Goal: Feedback & Contribution: Contribute content

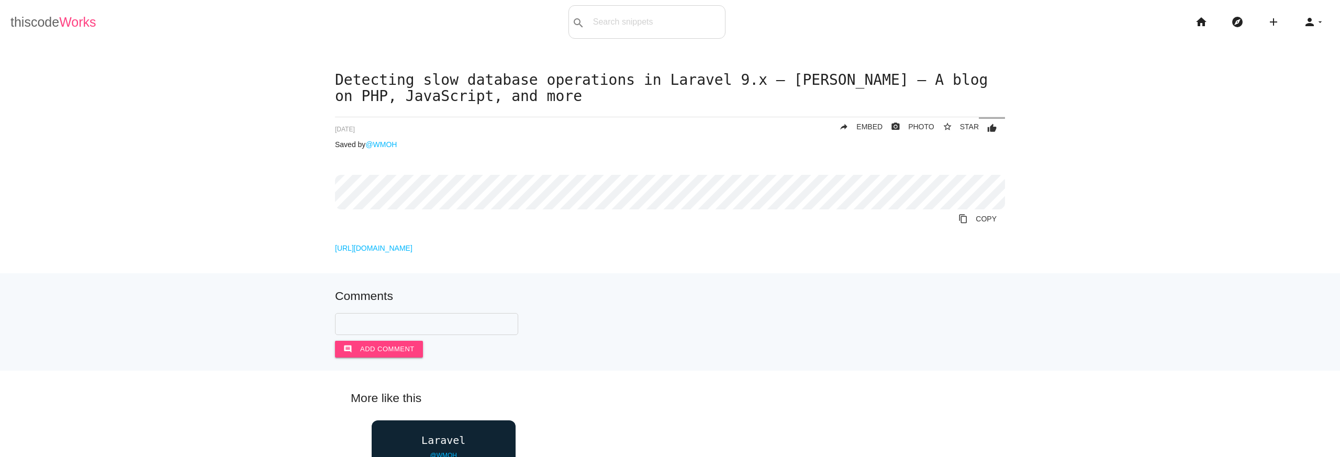
click at [78, 17] on span "Works" at bounding box center [77, 22] width 37 height 15
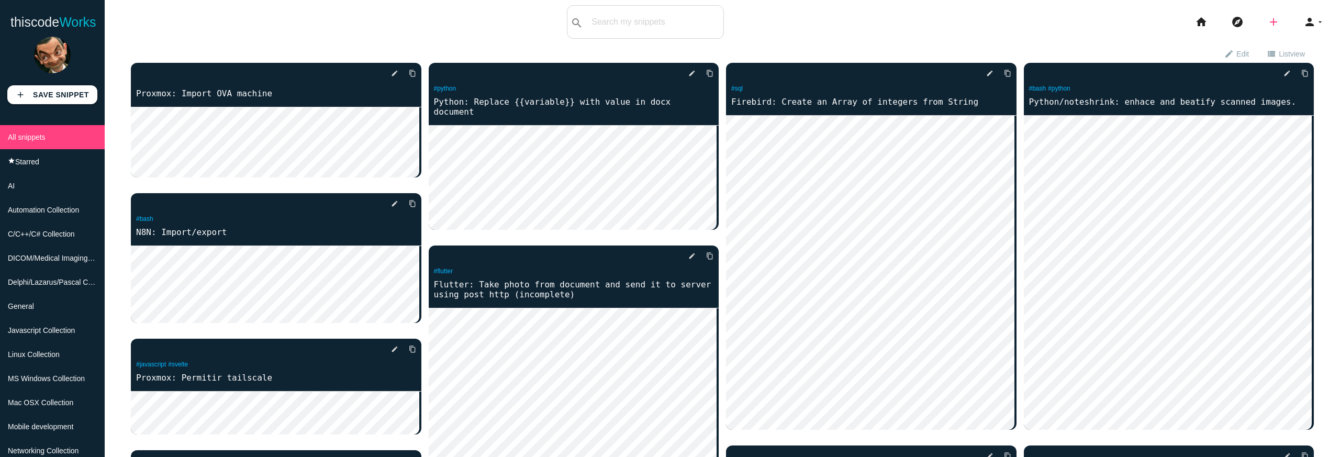
click at [1268, 21] on icon "add" at bounding box center [1273, 21] width 13 height 33
click at [1285, 18] on link "code Snippet" at bounding box center [1295, 18] width 73 height 26
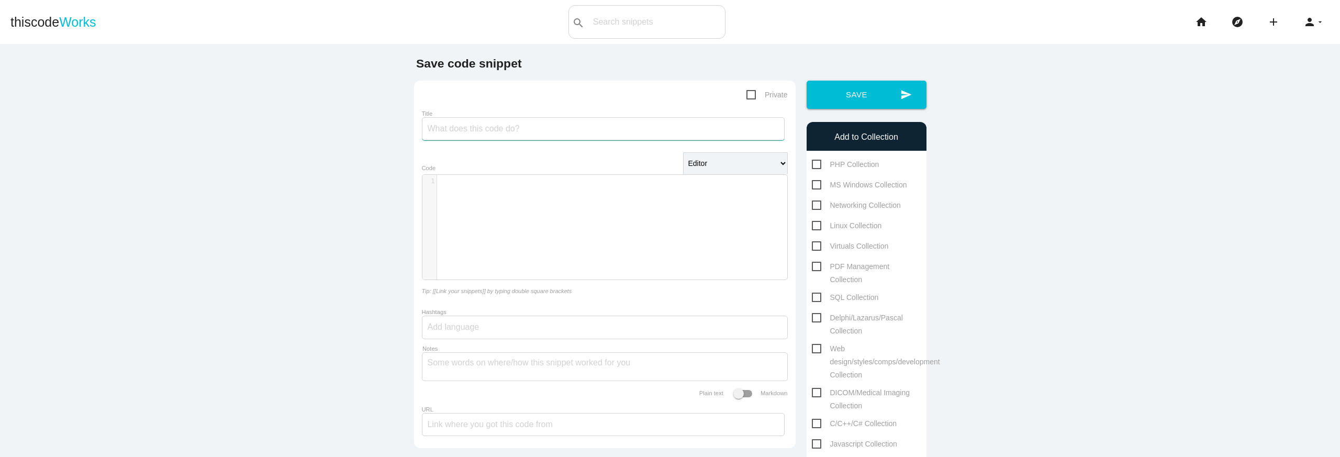
click at [625, 136] on input "Title" at bounding box center [603, 128] width 363 height 23
type input "DGII:"
click at [748, 96] on span "Private" at bounding box center [766, 94] width 41 height 13
click at [748, 95] on input "Private" at bounding box center [749, 91] width 7 height 7
checkbox input "true"
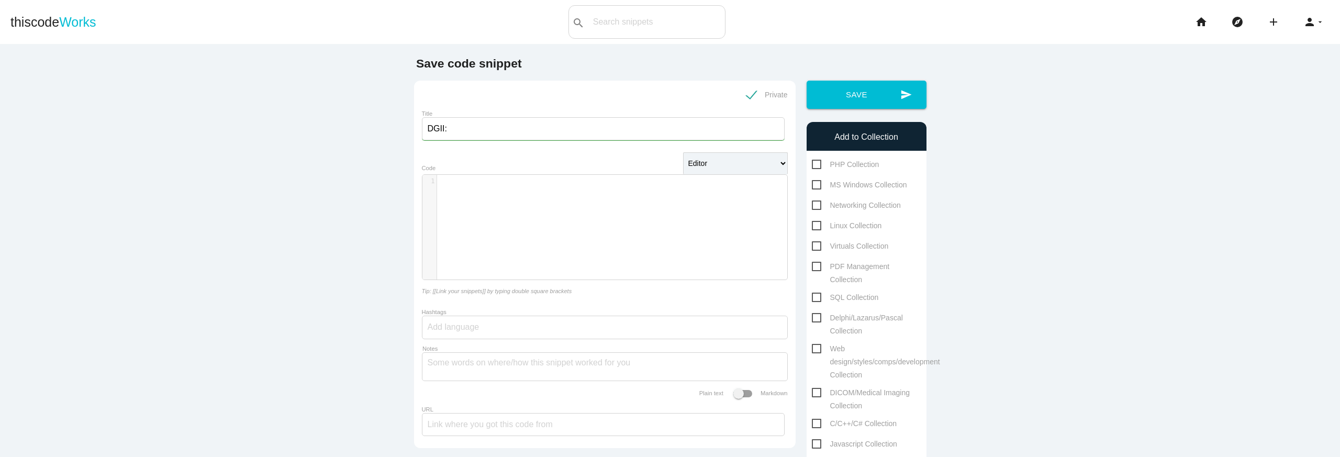
click at [616, 133] on input "DGII:" at bounding box center [603, 128] width 363 height 23
type input "DGII: php firma"
click at [578, 197] on div "​ x 1 ​" at bounding box center [612, 235] width 381 height 120
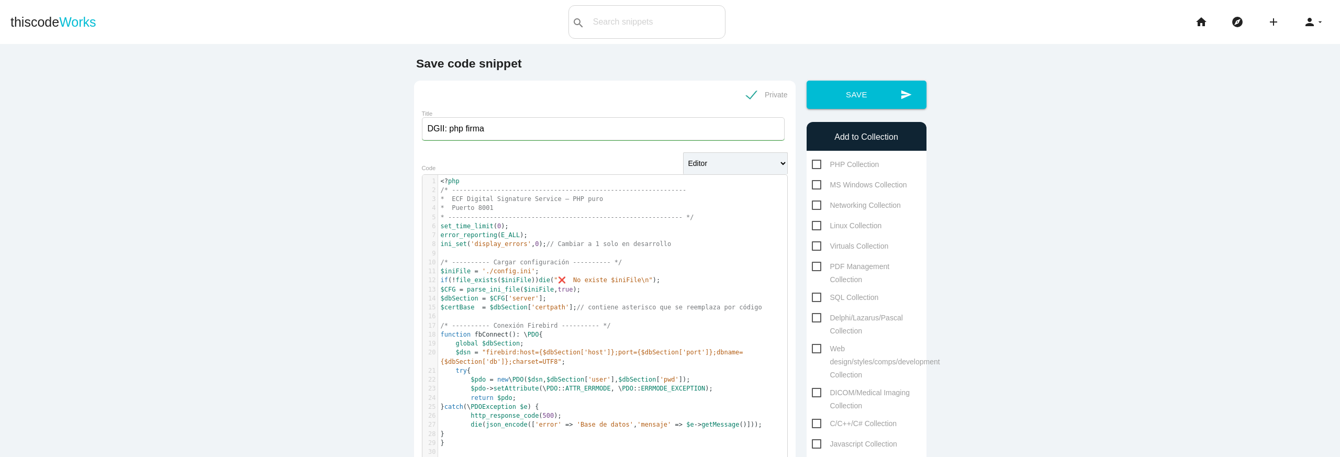
click at [812, 164] on span "PHP Collection" at bounding box center [846, 164] width 68 height 13
click at [812, 164] on input "PHP Collection" at bounding box center [815, 161] width 7 height 7
checkbox input "true"
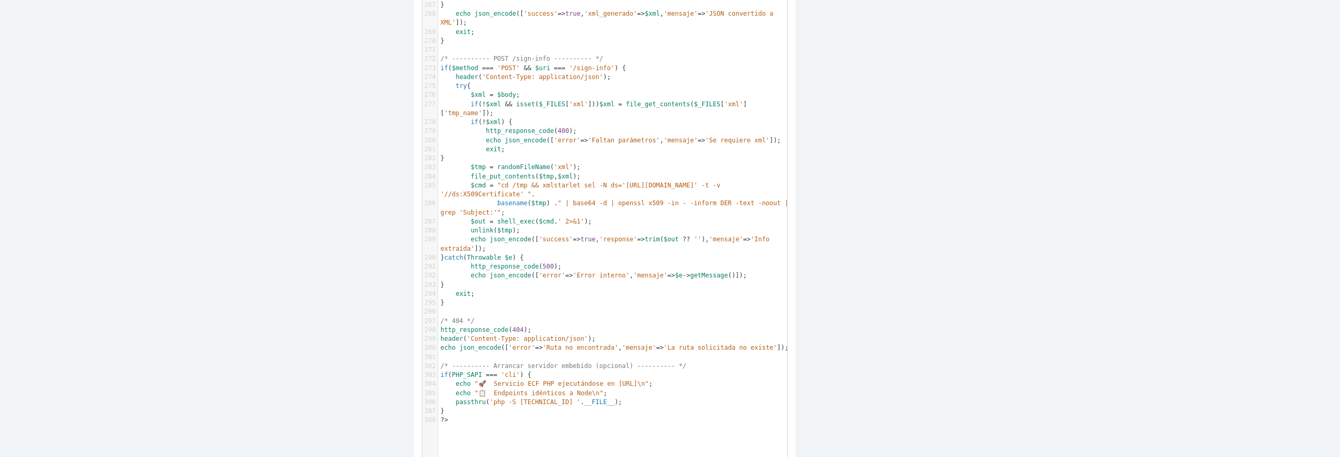
scroll to position [2924, 0]
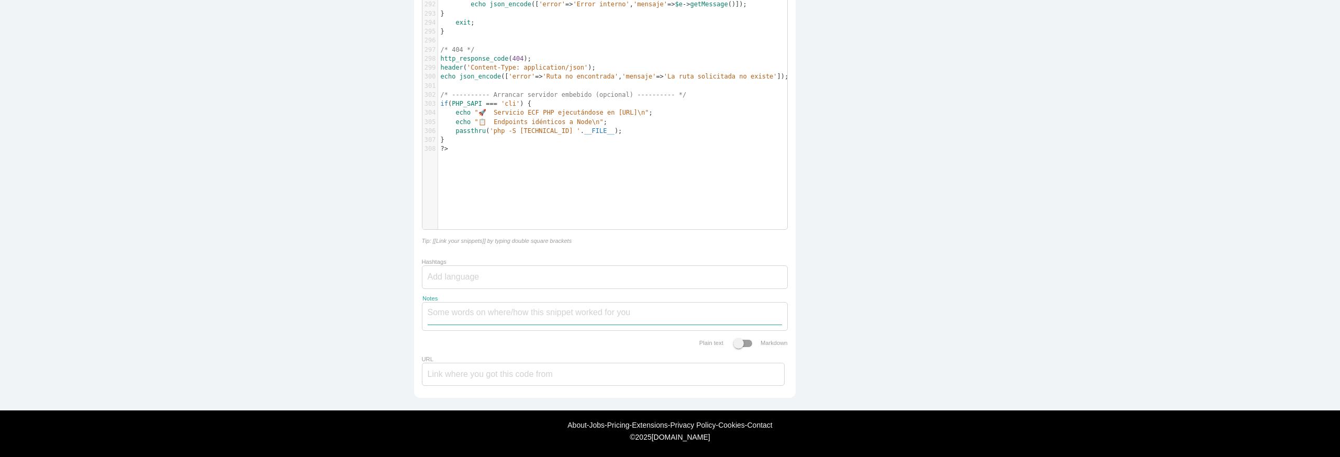
click at [633, 309] on textarea "Notes" at bounding box center [605, 314] width 354 height 22
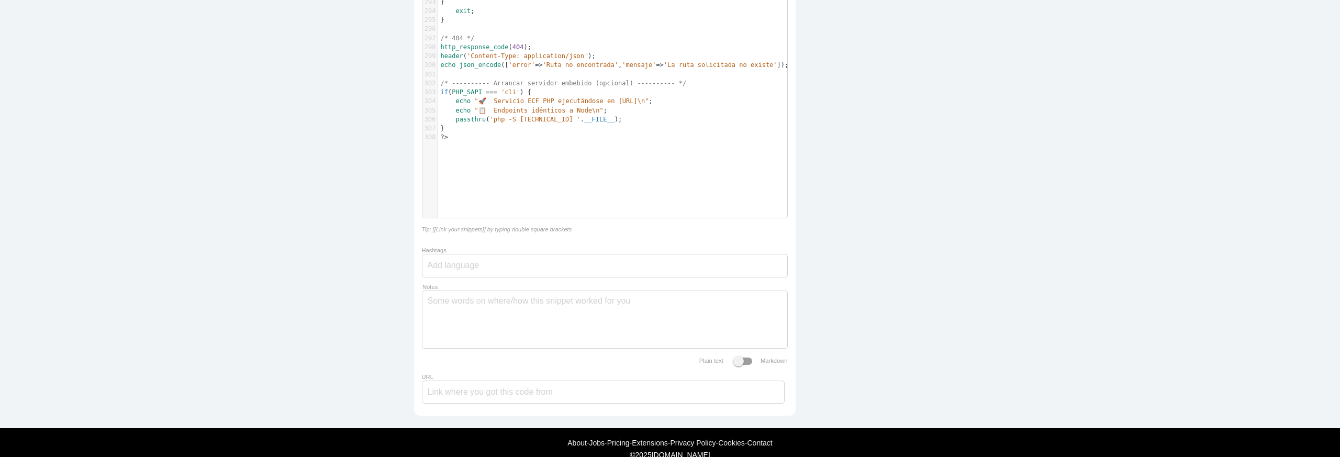
click at [676, 270] on div at bounding box center [605, 266] width 366 height 24
type input "php"
click at [467, 300] on span "php" at bounding box center [459, 289] width 63 height 26
click at [534, 349] on div "Notes" at bounding box center [605, 319] width 366 height 58
click at [536, 341] on textarea "Notes" at bounding box center [605, 316] width 354 height 51
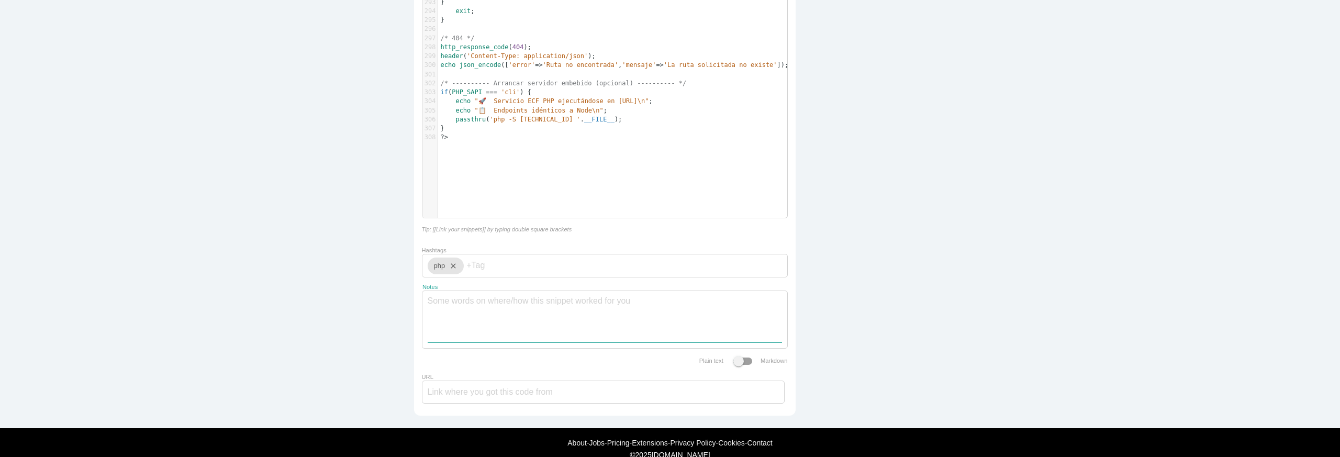
paste textarea "Enable OpenSSL Legacy Provider: This is the most common solution. You need to c…"
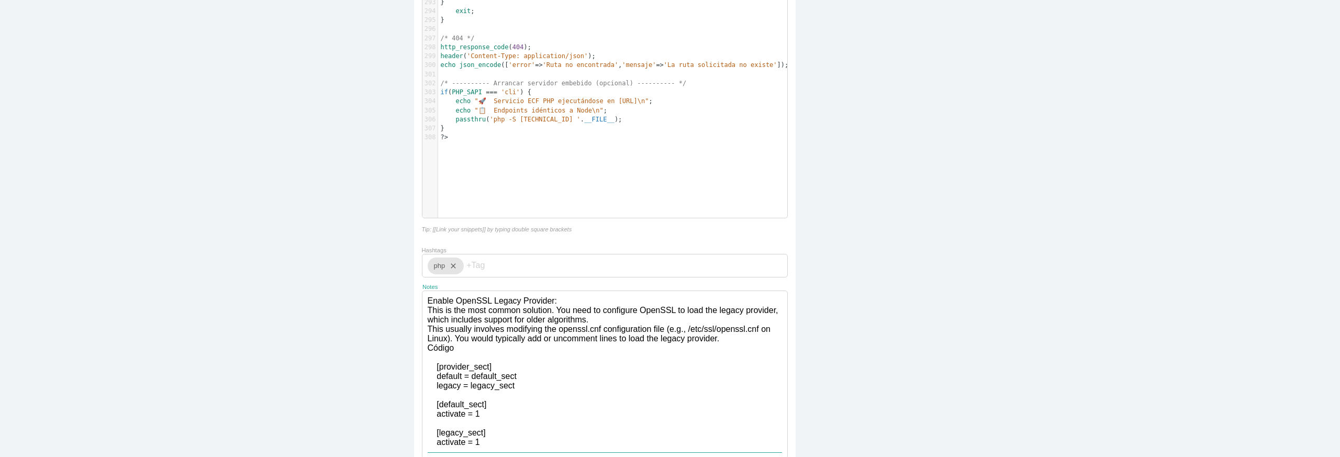
click at [556, 312] on textarea "Enable OpenSSL Legacy Provider: This is the most common solution. You need to c…" at bounding box center [605, 371] width 354 height 161
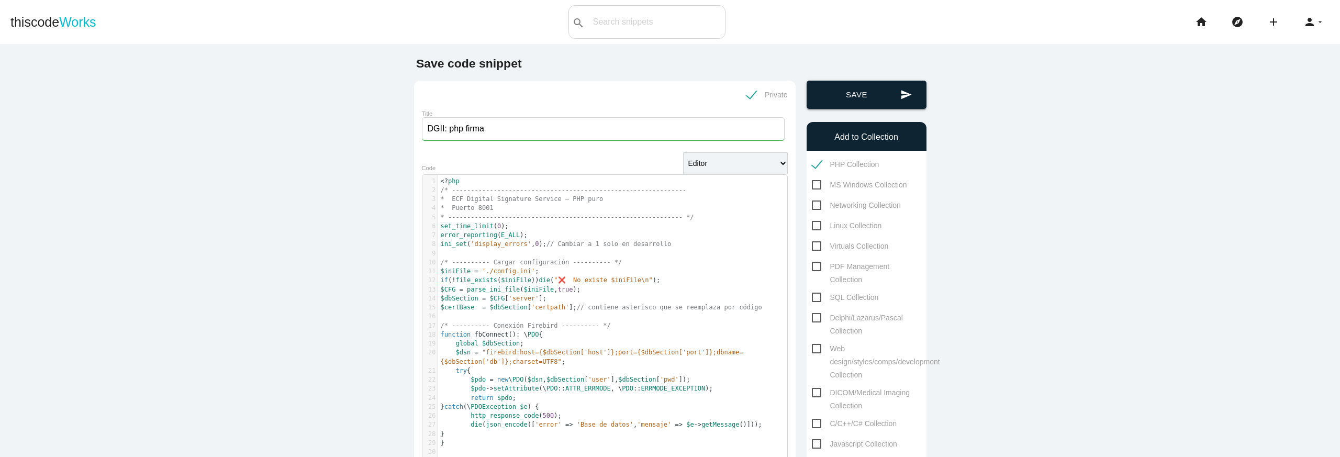
type textarea "Enable OpenSSL Legacy Provider: This is the most common solution. You need to c…"
click at [867, 103] on button "send Save" at bounding box center [867, 95] width 120 height 28
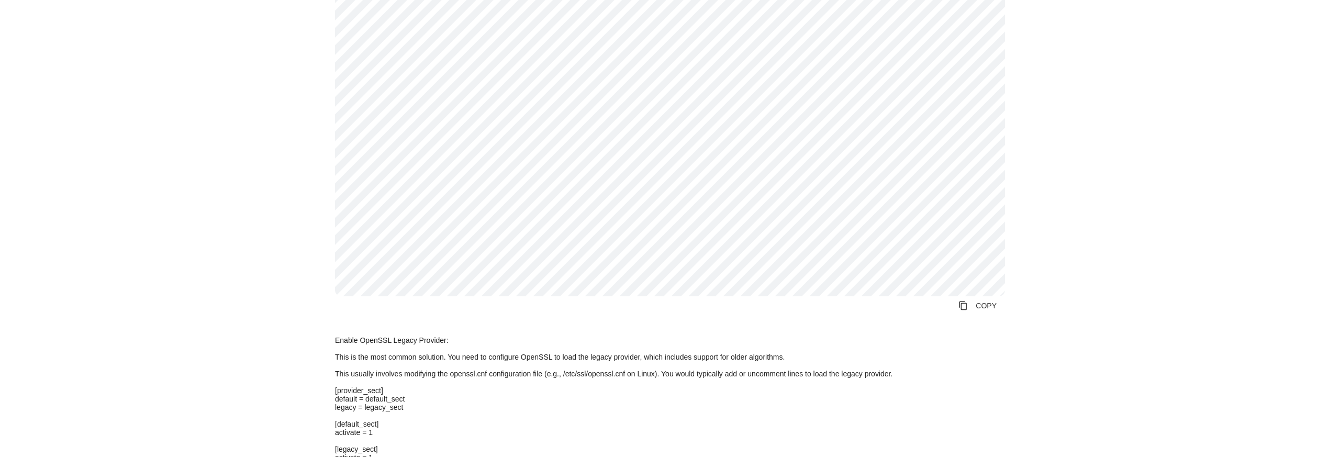
scroll to position [2762, 0]
